Goal: Information Seeking & Learning: Learn about a topic

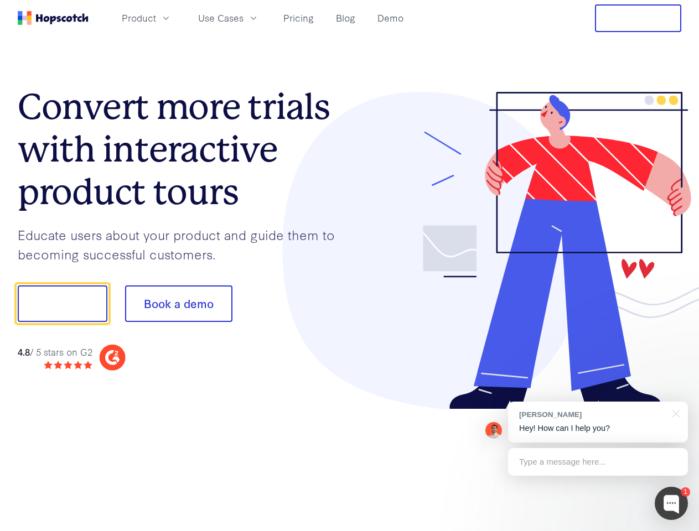
click at [350, 266] on div at bounding box center [516, 251] width 332 height 318
click at [156, 18] on span "Product" at bounding box center [139, 18] width 34 height 14
click at [244, 18] on span "Use Cases" at bounding box center [220, 18] width 45 height 14
click at [638, 18] on button "Free Trial" at bounding box center [638, 18] width 86 height 28
click at [62, 304] on button "Show me!" at bounding box center [63, 304] width 90 height 37
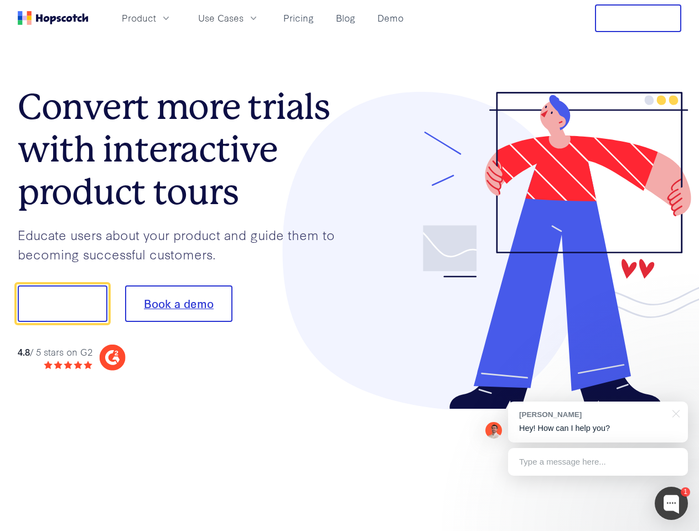
click at [178, 304] on button "Book a demo" at bounding box center [178, 304] width 107 height 37
click at [671, 504] on div at bounding box center [671, 503] width 33 height 33
click at [598, 422] on div "[PERSON_NAME] Hey! How can I help you?" at bounding box center [598, 422] width 180 height 41
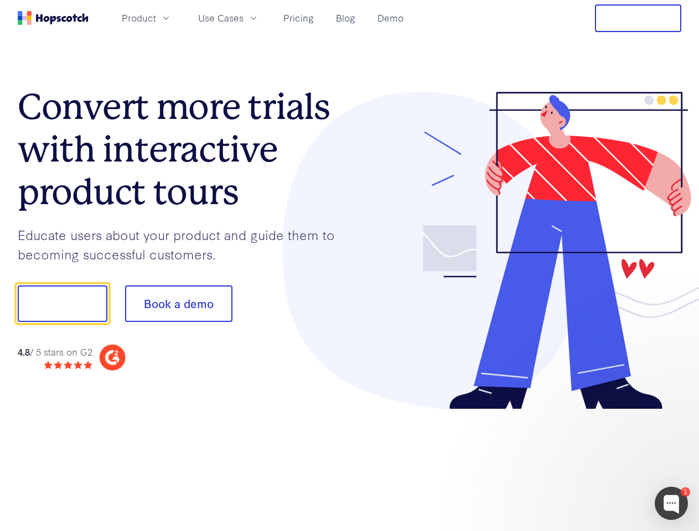
click at [674, 413] on div at bounding box center [585, 376] width 208 height 221
click at [598, 462] on div at bounding box center [585, 376] width 208 height 221
